Goal: Communication & Community: Ask a question

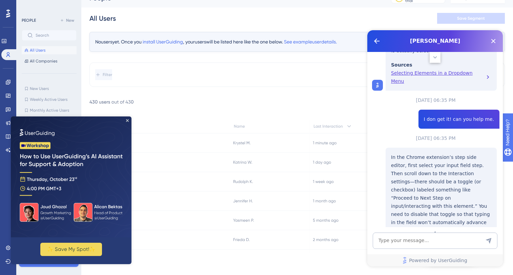
scroll to position [963, 0]
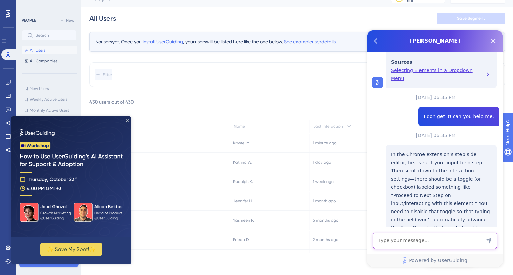
click at [397, 237] on textarea "AI Assistant Text Input" at bounding box center [435, 240] width 125 height 16
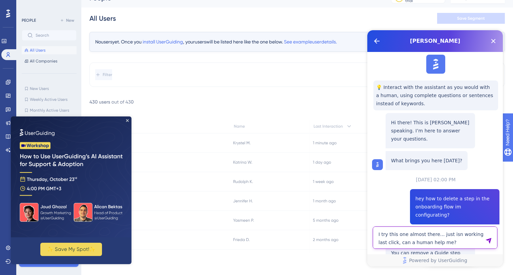
paste textarea "[URL][DOMAIN_NAME]"
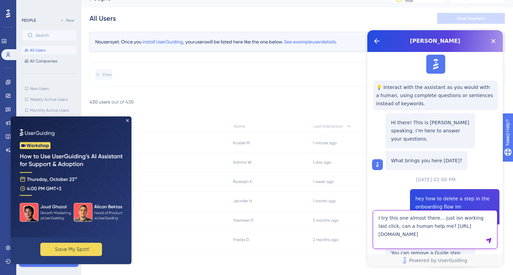
type textarea "I try this one almost there... just isn working last click, can a human help me…"
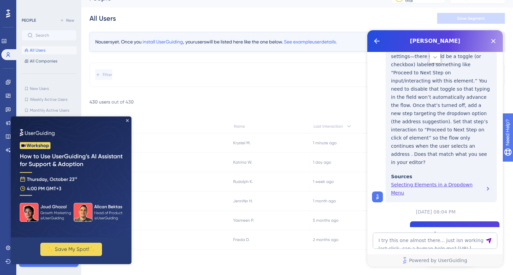
scroll to position [1089, 0]
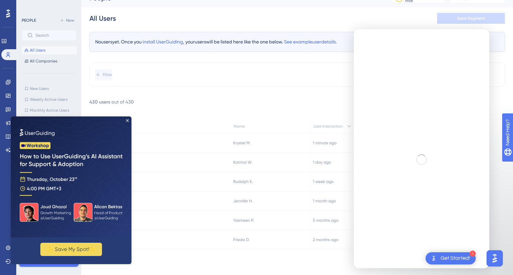
scroll to position [0, 0]
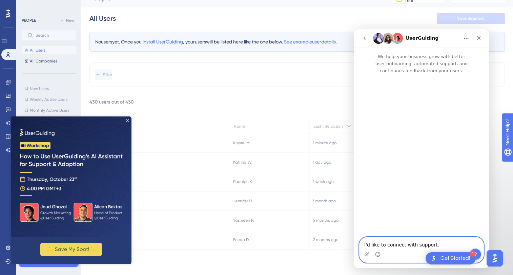
click at [477, 255] on icon "Send a message…" at bounding box center [475, 253] width 5 height 5
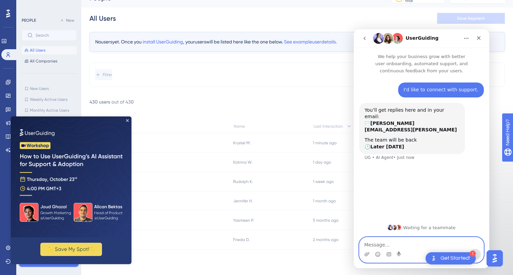
click at [374, 243] on textarea "Message…" at bounding box center [422, 243] width 124 height 12
paste textarea "Hi! I have a component where users search for their address (like Google autoco…"
type textarea "Hi! I have a component where users search for their address (like Google autoco…"
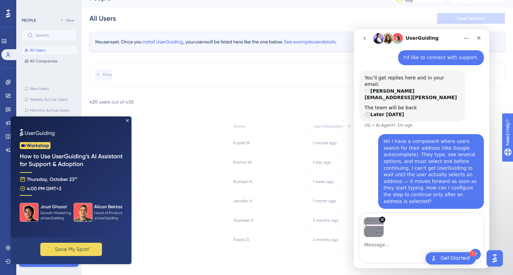
scroll to position [34, 0]
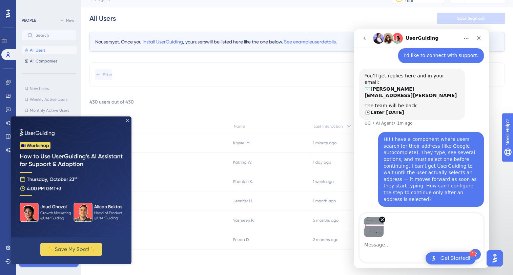
click at [395, 242] on textarea "Message…" at bounding box center [422, 243] width 124 height 12
type textarea "this is the first step. I think i configurate it well"
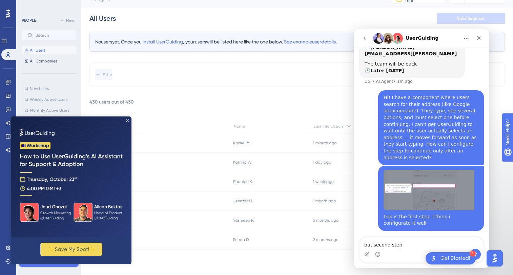
type textarea "but second step"
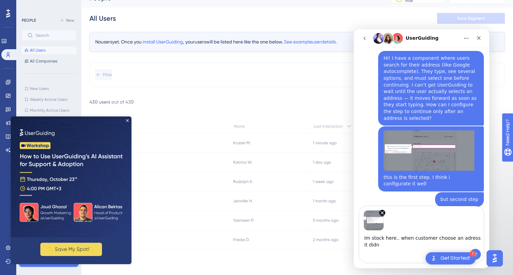
scroll to position [122, 0]
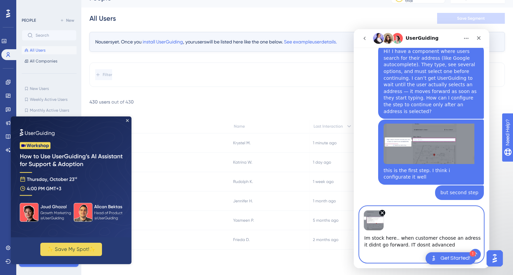
click at [408, 243] on textarea "Im stock here.. when customer choose an adress it didnt go forward. IT dosnt ad…" at bounding box center [422, 239] width 124 height 18
click at [420, 244] on textarea "Im stock here.. when customer choose an adress it didnt go forward. It dosnt ad…" at bounding box center [422, 239] width 124 height 18
click at [450, 244] on textarea "Im stock here.. when customer choose an adress it didnt go forward. It doesnt a…" at bounding box center [422, 239] width 124 height 18
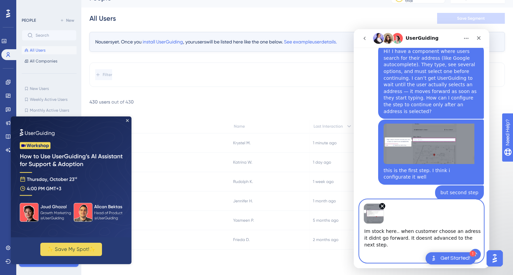
scroll to position [129, 0]
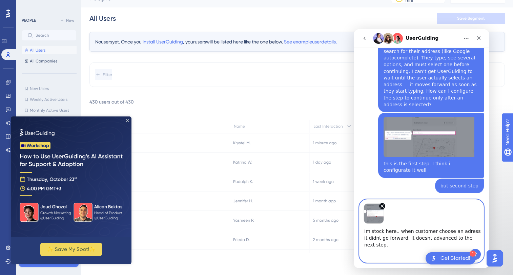
drag, startPoint x: 370, startPoint y: 232, endPoint x: 364, endPoint y: 232, distance: 5.8
click at [364, 232] on textarea "Im stock here.. when customer choose an adress it didnt go forward. It doesnt a…" at bounding box center [422, 235] width 124 height 25
drag, startPoint x: 387, startPoint y: 243, endPoint x: 359, endPoint y: 228, distance: 32.1
click at [359, 228] on div "gget stock here.. when customer choose an adress it didnt go forward. It doesnt…" at bounding box center [422, 230] width 136 height 63
paste textarea "I’m stuck — when the customer selects an address in the autocomplete field, the…"
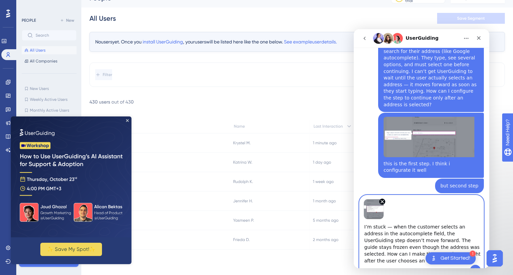
scroll to position [133, 0]
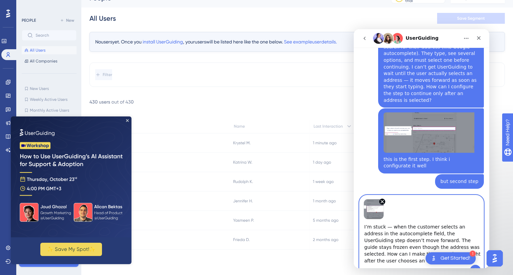
click at [363, 223] on textarea "I’m stuck — when the customer selects an address in the autocomplete field, the…" at bounding box center [422, 241] width 124 height 45
type textarea "In second step....I’m stuck — when the customer selects an address in the autoc…"
click at [476, 266] on button "Send a message…" at bounding box center [475, 269] width 11 height 11
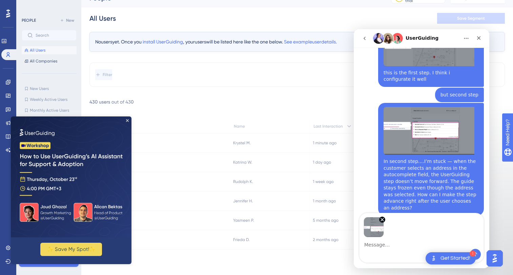
scroll to position [222, 0]
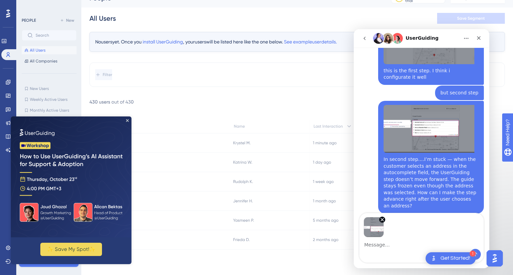
click at [395, 247] on textarea "Message…" at bounding box center [422, 243] width 124 height 12
type textarea "It stays like this :( how I can correct it?"
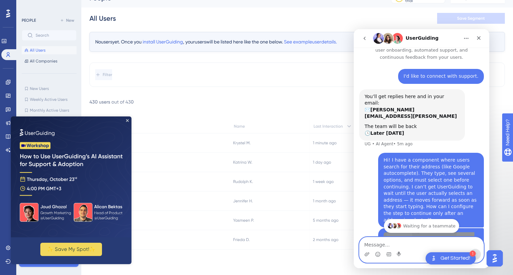
scroll to position [0, 0]
